Goal: Transaction & Acquisition: Purchase product/service

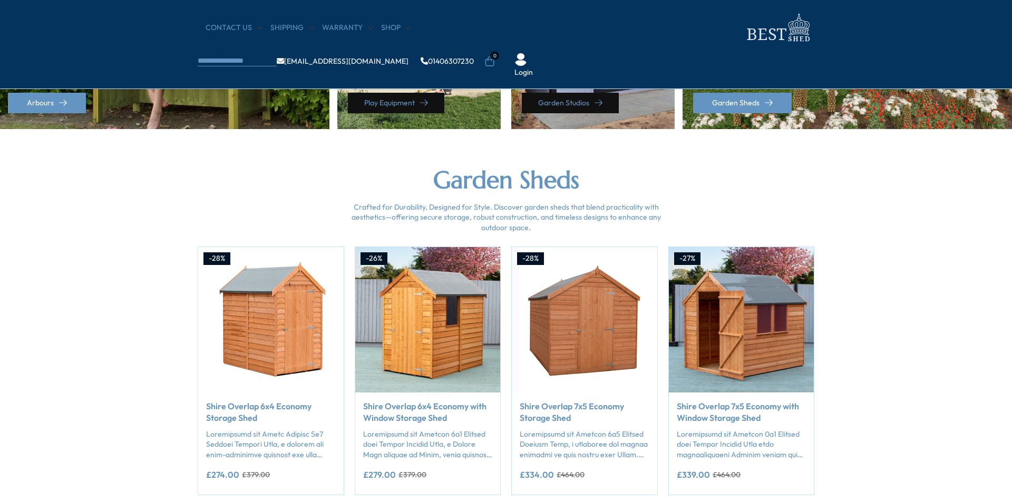
scroll to position [0, 3528]
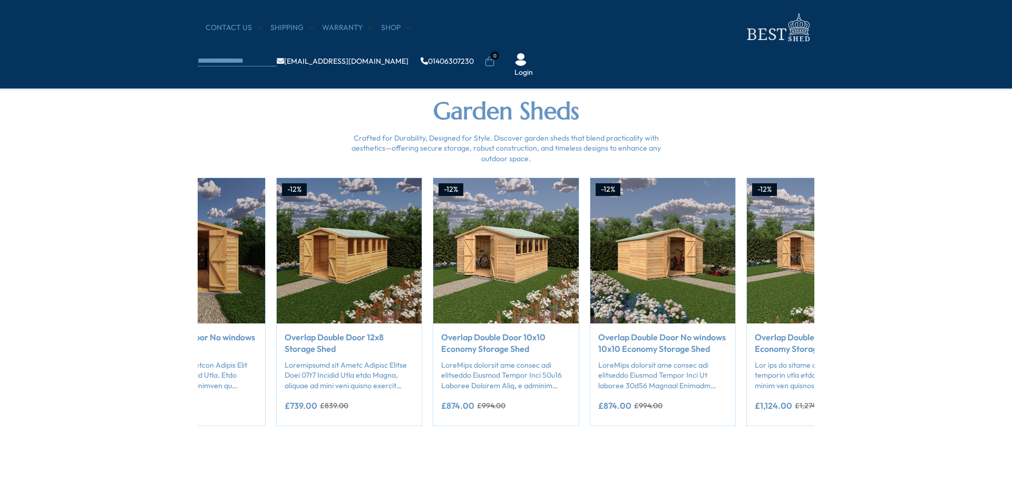
click at [550, 297] on button "Add to Cart" at bounding box center [506, 303] width 124 height 21
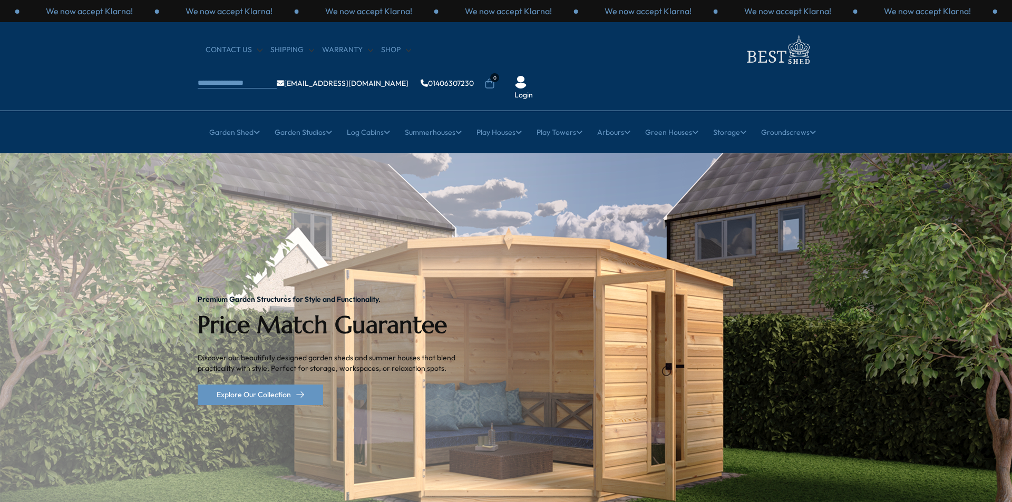
scroll to position [0, 5253]
click at [474, 0] on html "We now accept Klarna! We now accept Klarna! We now accept Klarna! We now accept…" at bounding box center [506, 0] width 1012 height 0
click at [511, 0] on html "We now accept Klarna! We now accept Klarna! We now accept Klarna! We now accept…" at bounding box center [506, 0] width 1012 height 0
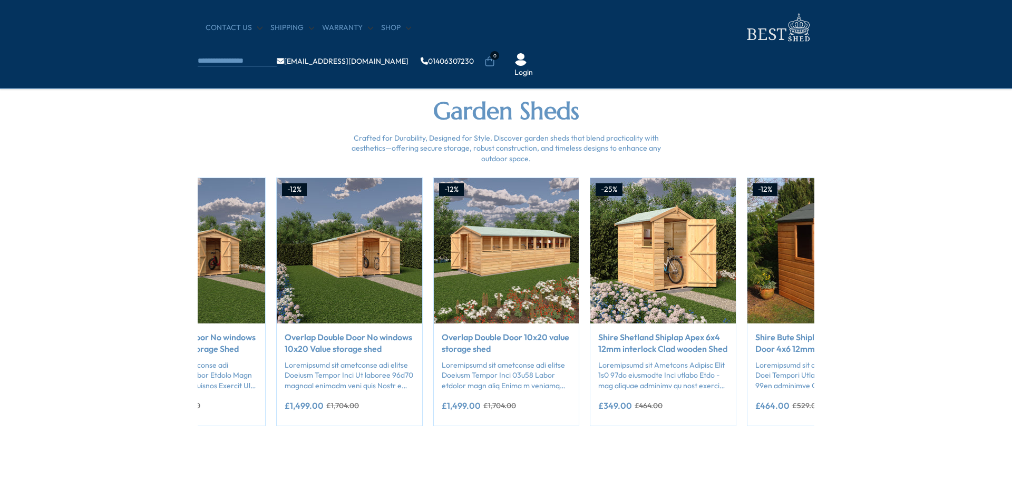
scroll to position [0, 0]
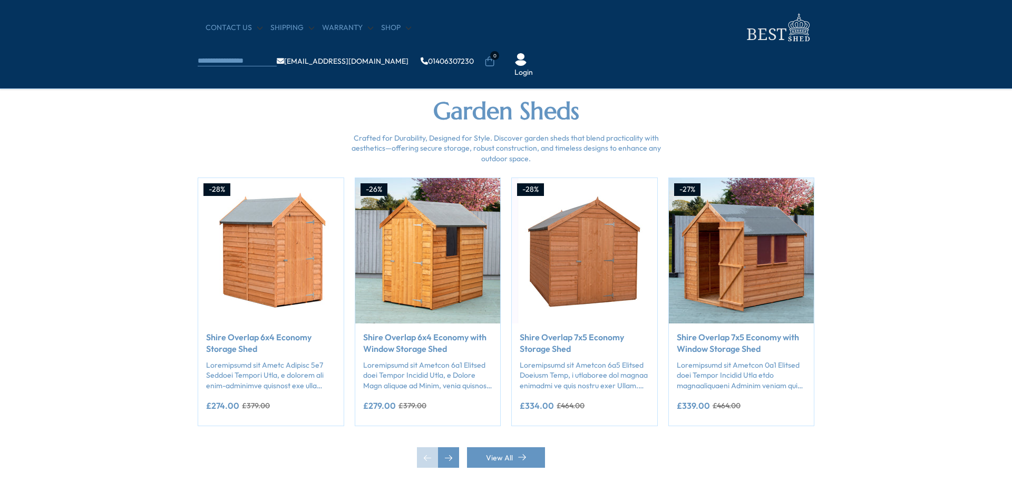
click at [378, 208] on img "2 / 50" at bounding box center [427, 250] width 145 height 145
